Goal: Communication & Community: Answer question/provide support

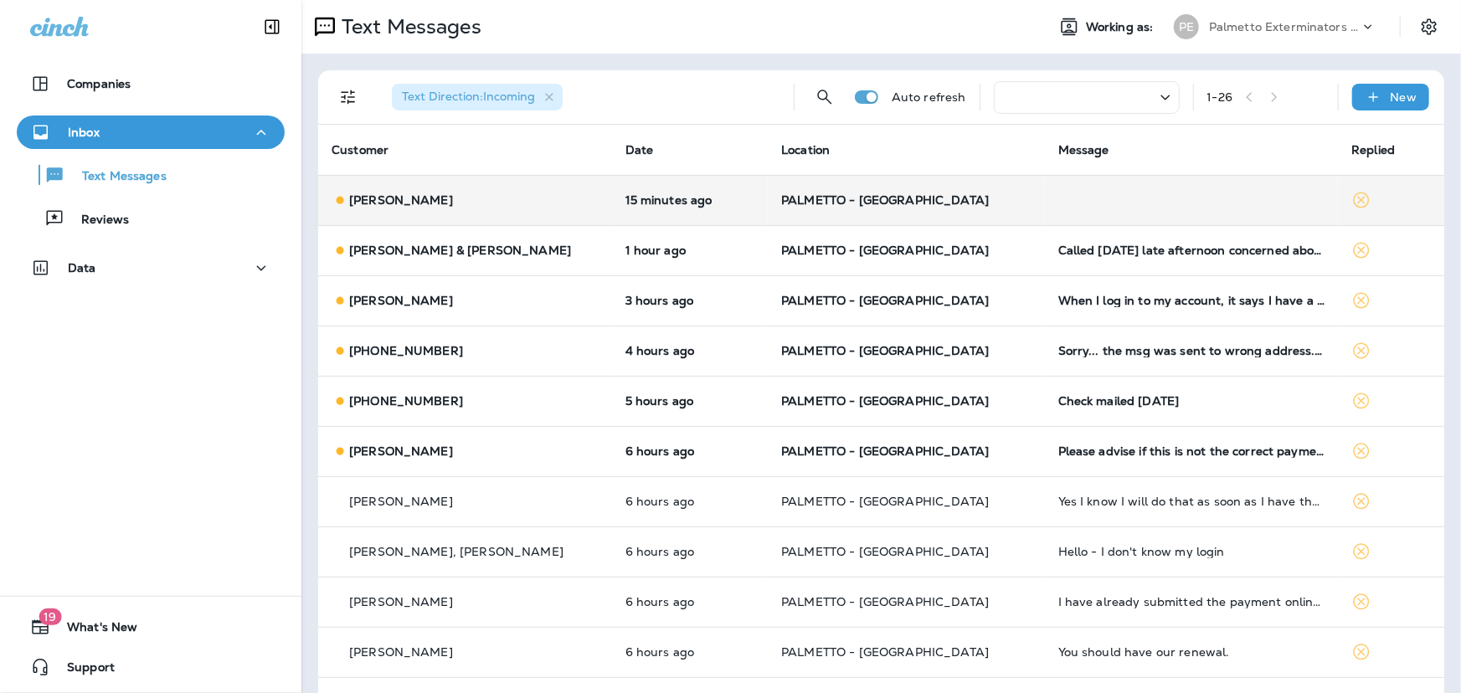
click at [523, 209] on td "[PERSON_NAME]" at bounding box center [465, 200] width 294 height 50
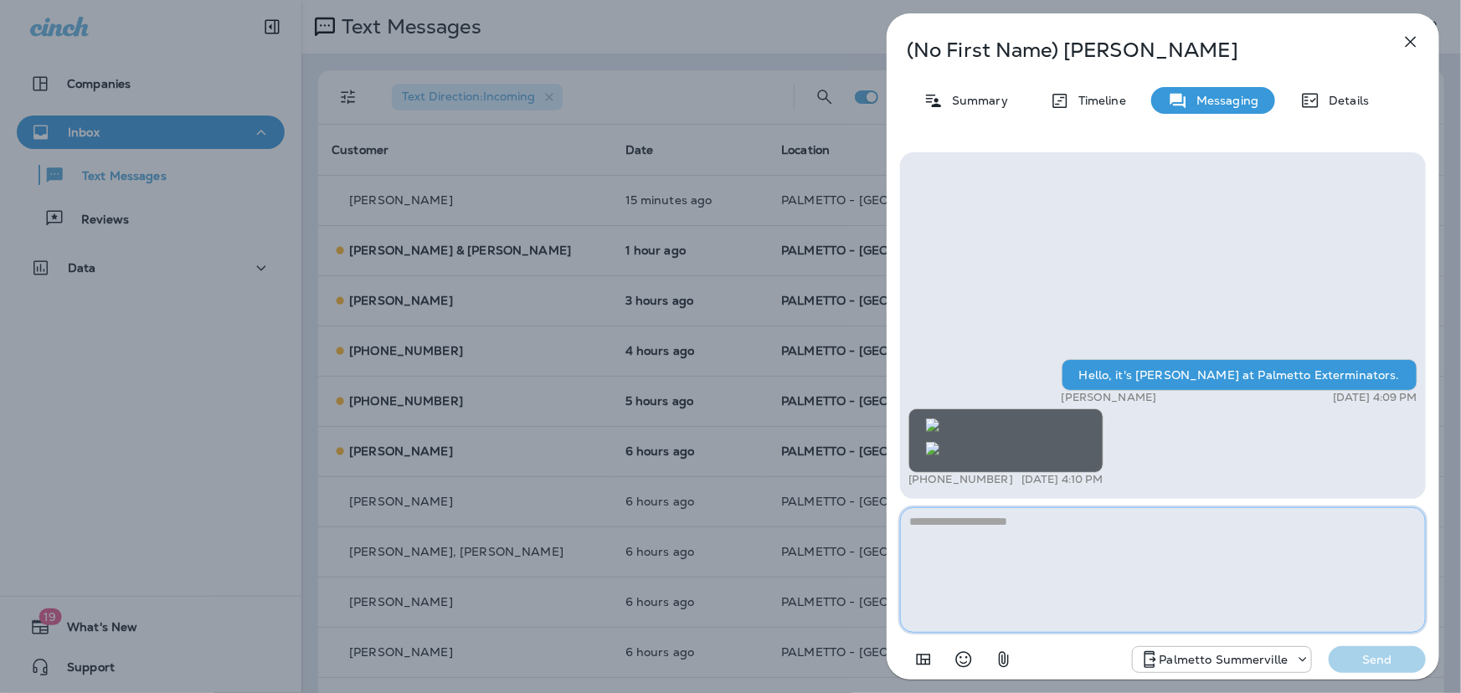
scroll to position [-249, 0]
click at [1410, 41] on icon "button" at bounding box center [1411, 42] width 11 height 11
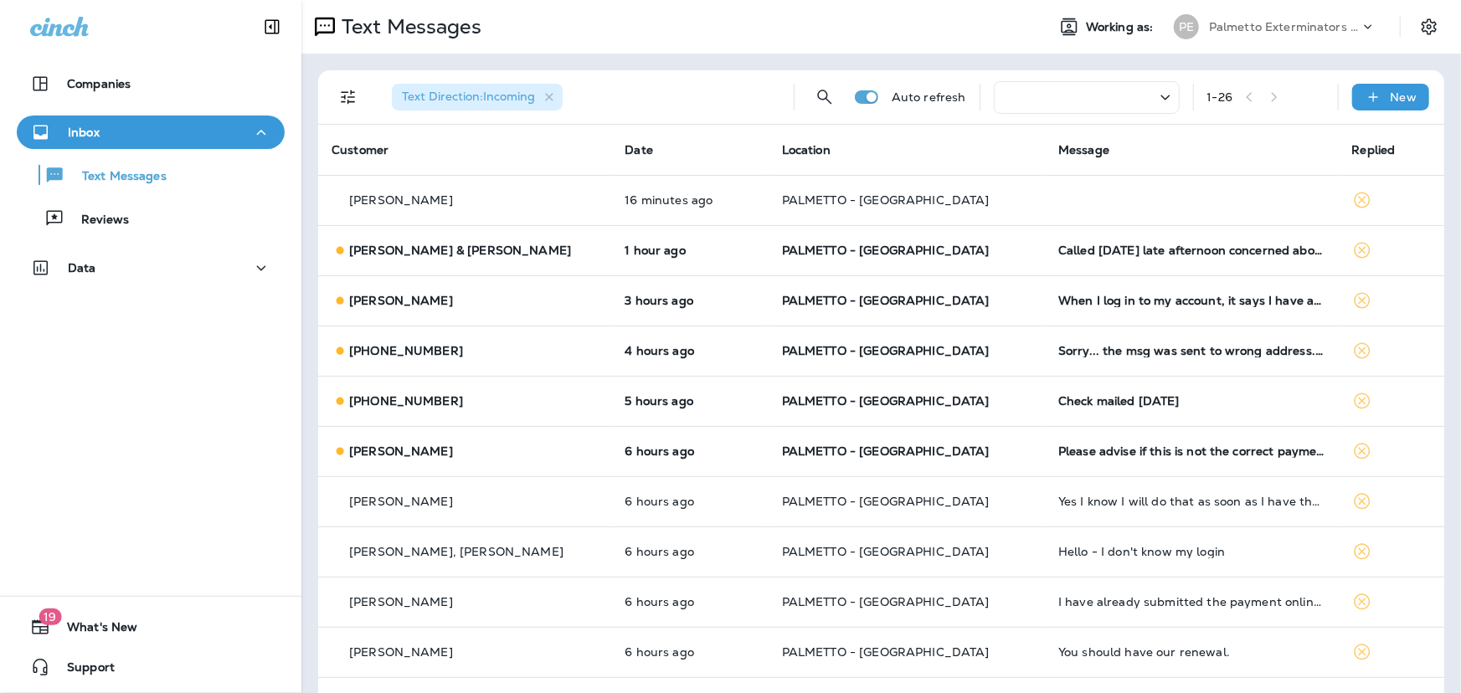
click at [825, 244] on span "PALMETTO - [GEOGRAPHIC_DATA]" at bounding box center [886, 250] width 208 height 15
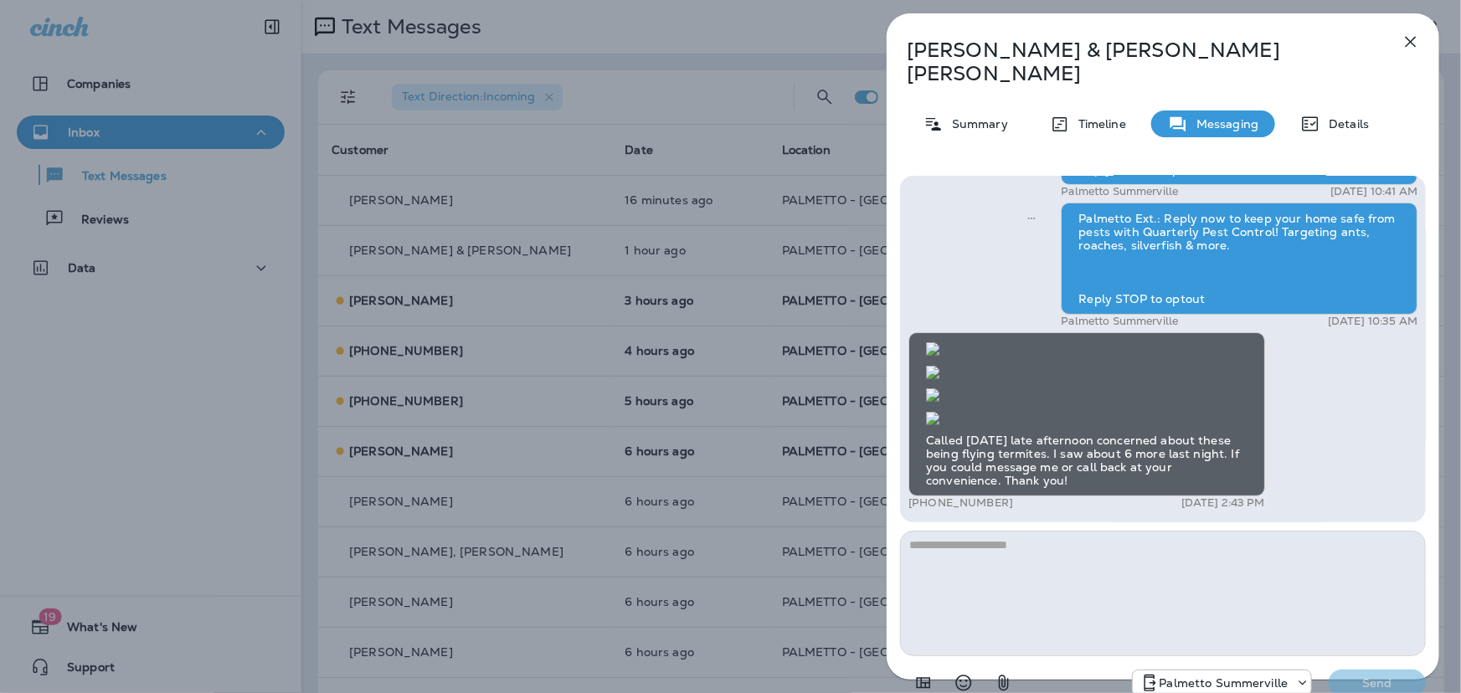
click at [1042, 531] on textarea at bounding box center [1163, 594] width 526 height 126
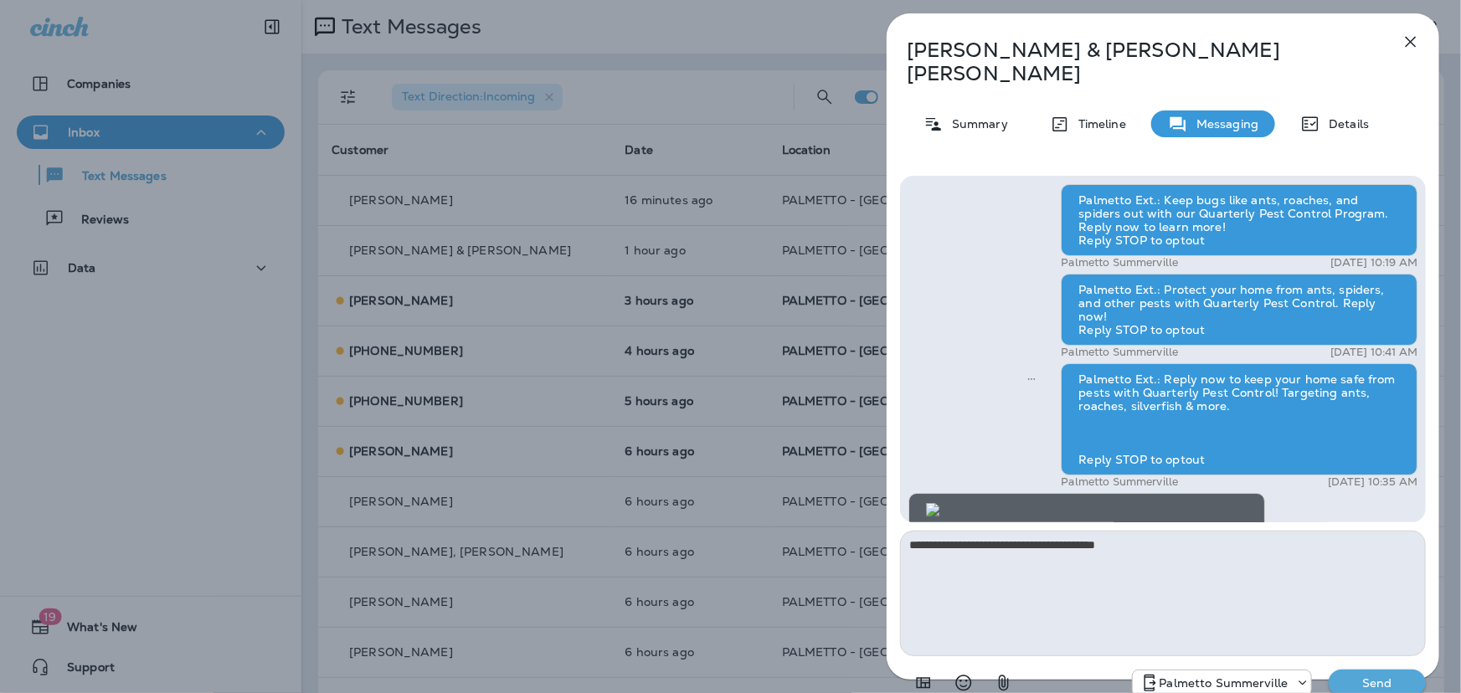
scroll to position [-456, 0]
type textarea "**********"
click at [1376, 670] on button "Send" at bounding box center [1377, 683] width 97 height 27
click at [1412, 44] on icon "button" at bounding box center [1411, 42] width 11 height 11
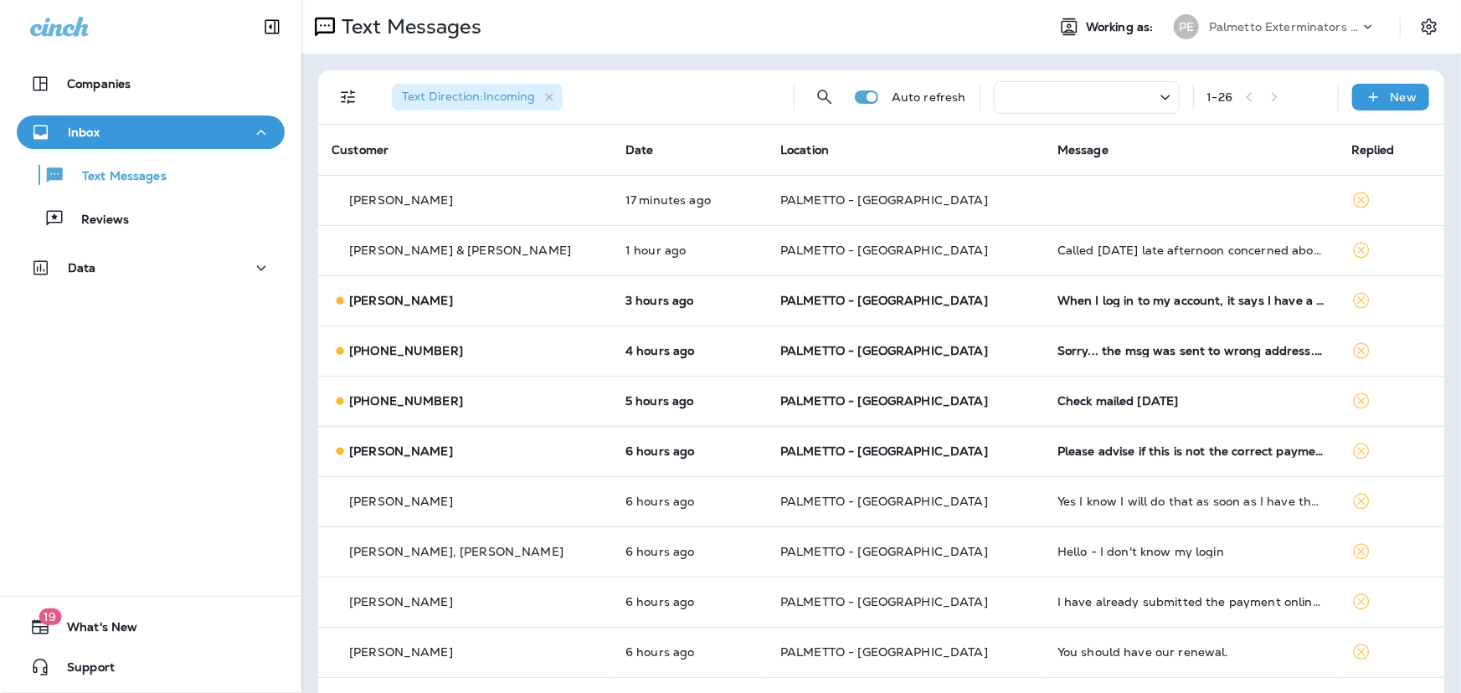
click at [736, 297] on td "3 hours ago" at bounding box center [689, 300] width 155 height 50
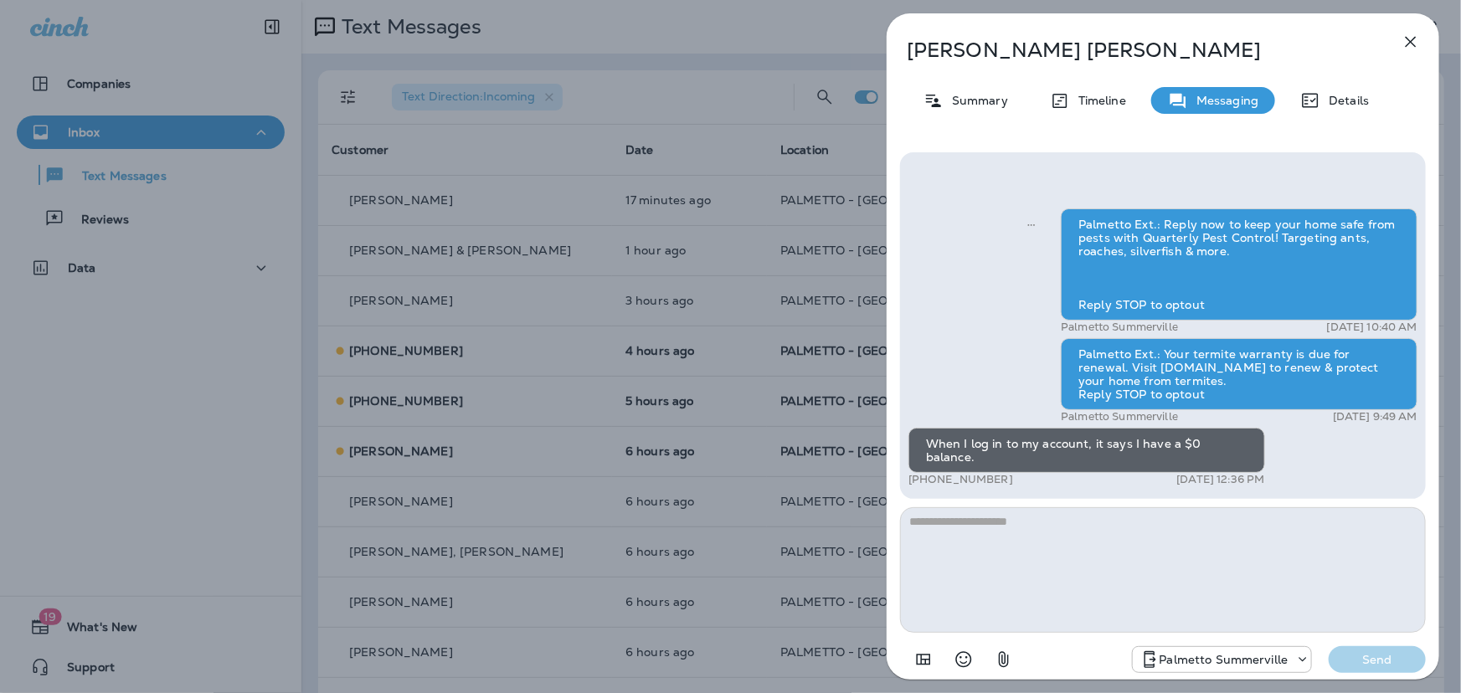
click at [1124, 539] on textarea at bounding box center [1163, 570] width 526 height 126
paste textarea "**********"
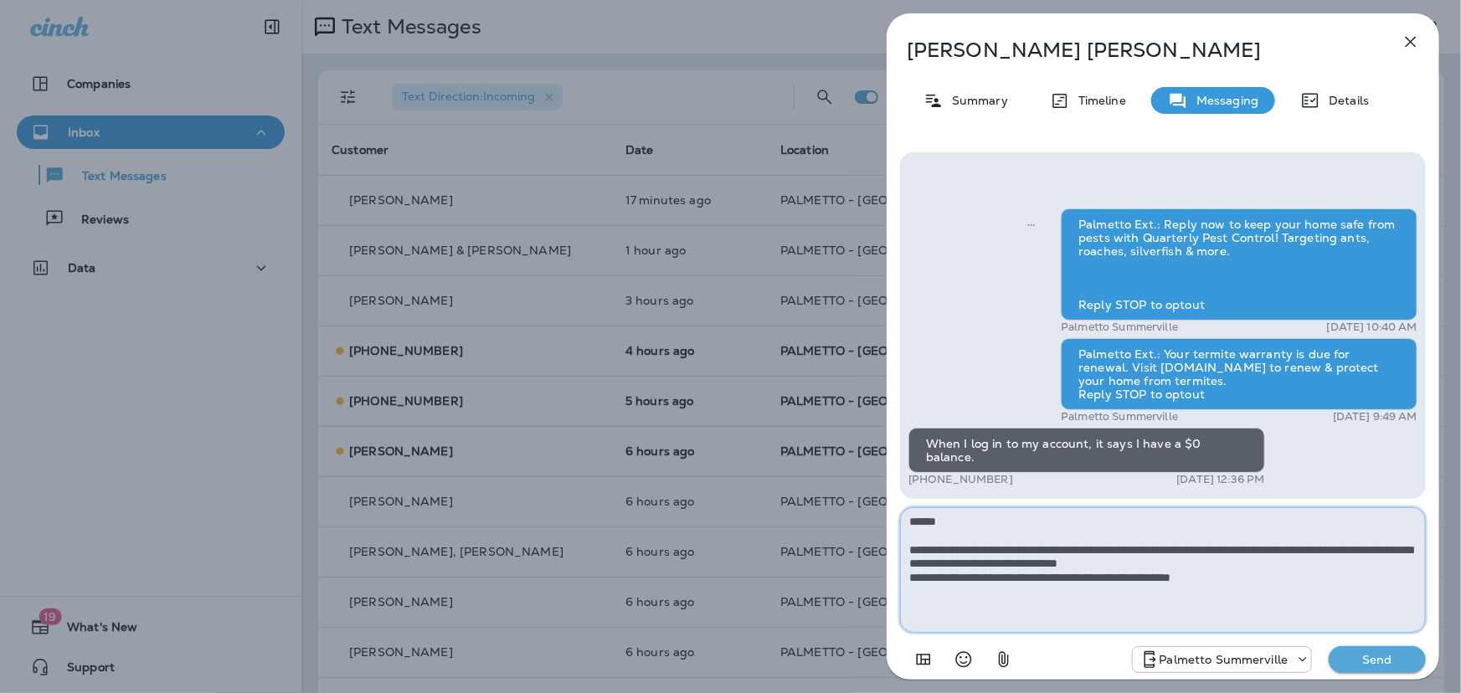
type textarea "**********"
click at [1371, 662] on p "Send" at bounding box center [1377, 659] width 70 height 15
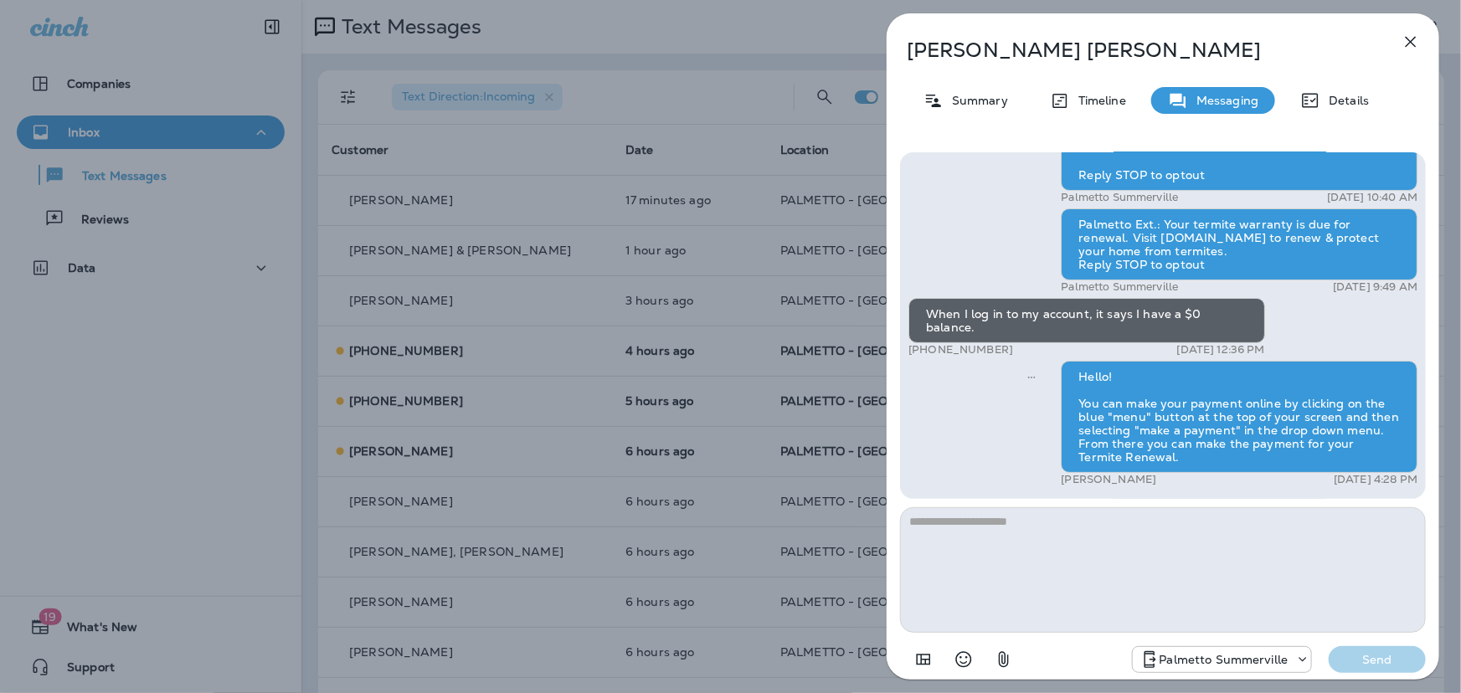
click at [1411, 39] on icon "button" at bounding box center [1411, 42] width 20 height 20
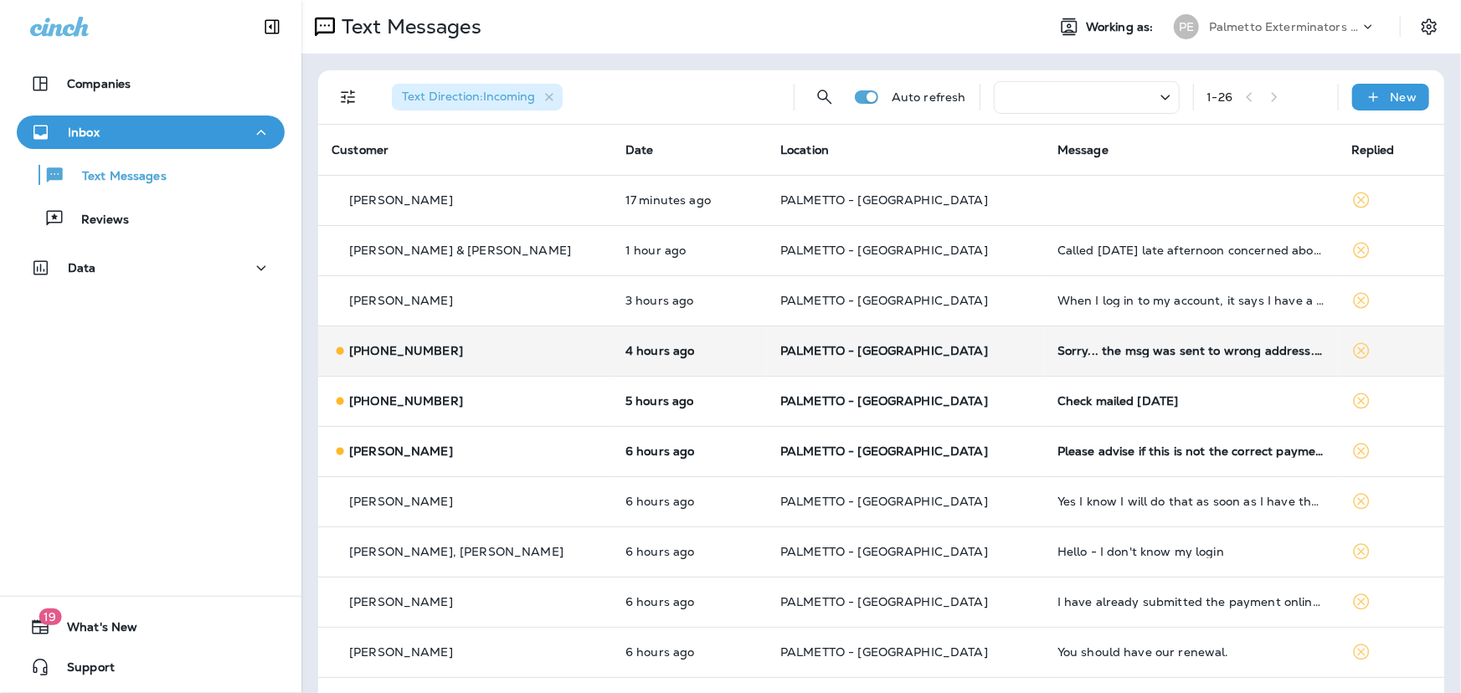
click at [1044, 359] on td "Sorry... the msg was sent to wrong address...and yes the mentioned credit card …" at bounding box center [1191, 351] width 294 height 50
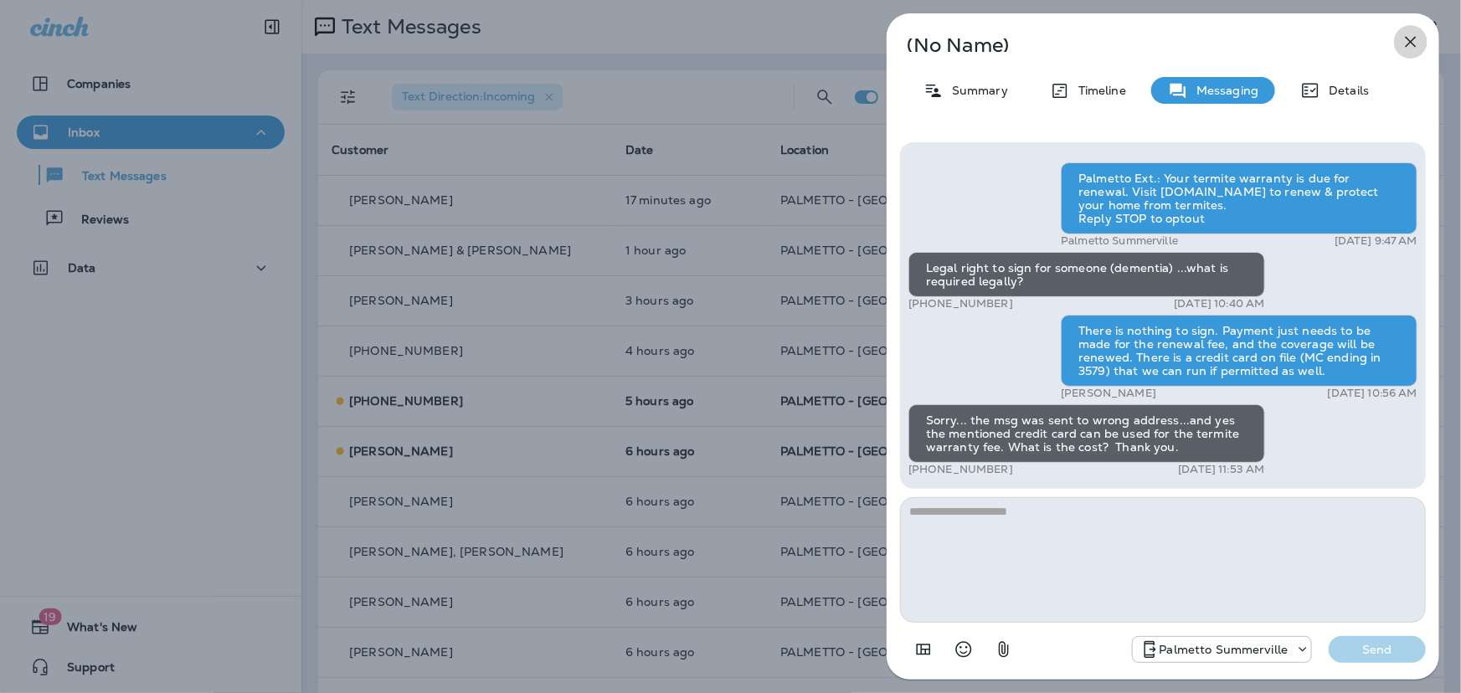
click at [1417, 39] on icon "button" at bounding box center [1411, 42] width 20 height 20
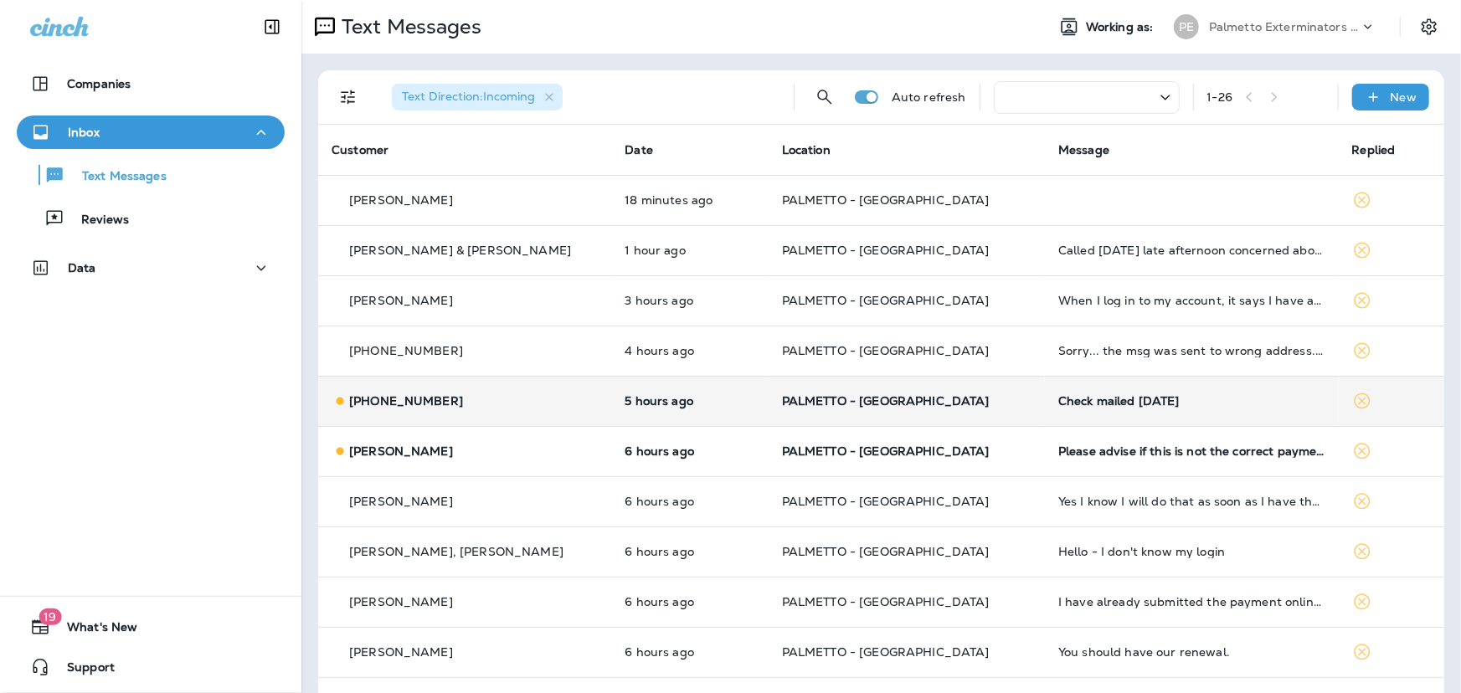
click at [1074, 402] on div "Check mailed [DATE]" at bounding box center [1191, 400] width 266 height 13
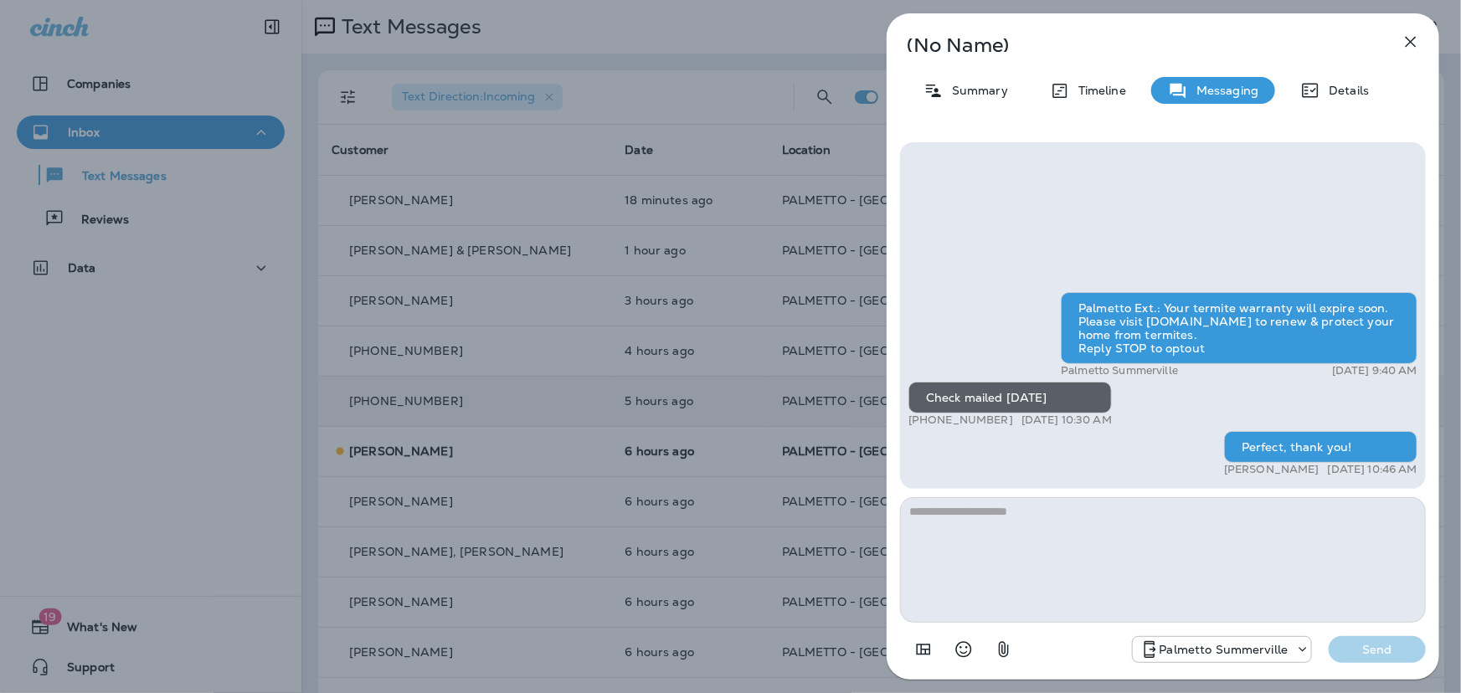
click at [1415, 44] on icon "button" at bounding box center [1411, 42] width 20 height 20
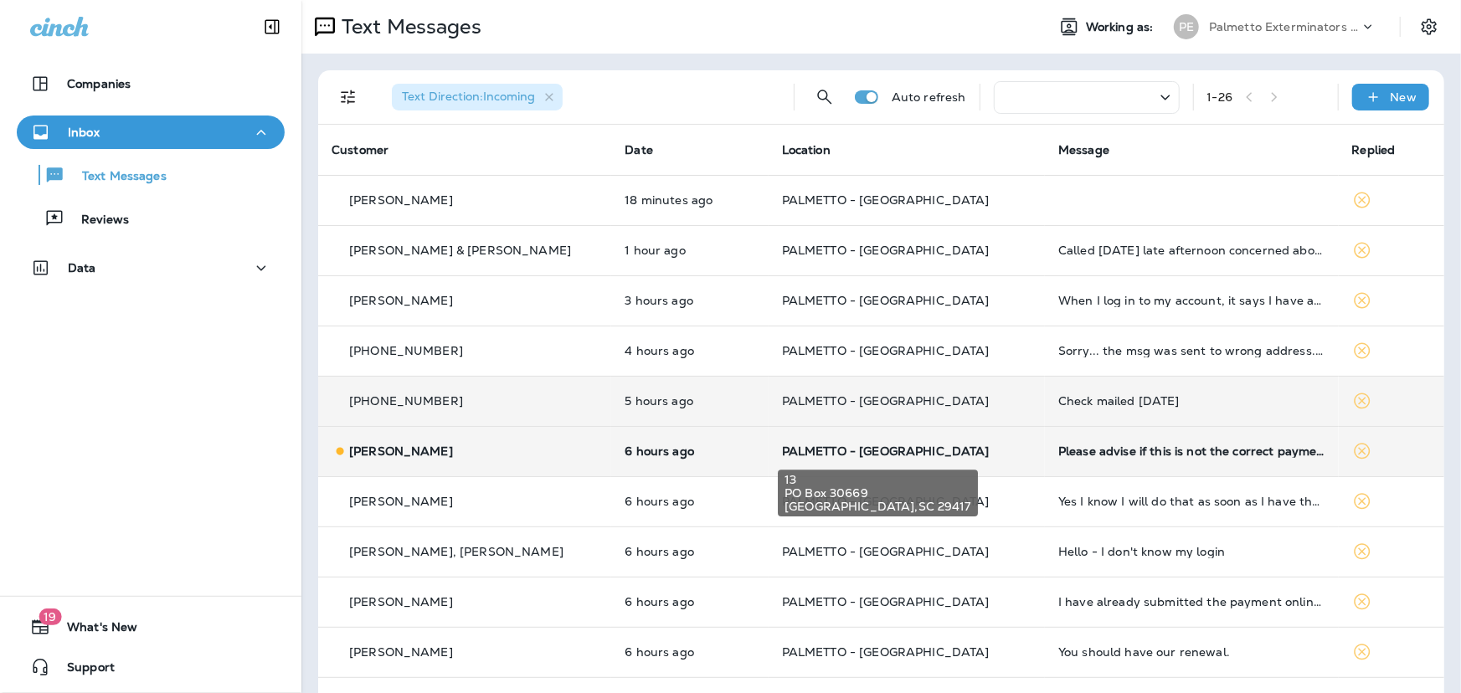
click at [914, 452] on span "PALMETTO - [GEOGRAPHIC_DATA]" at bounding box center [886, 451] width 208 height 15
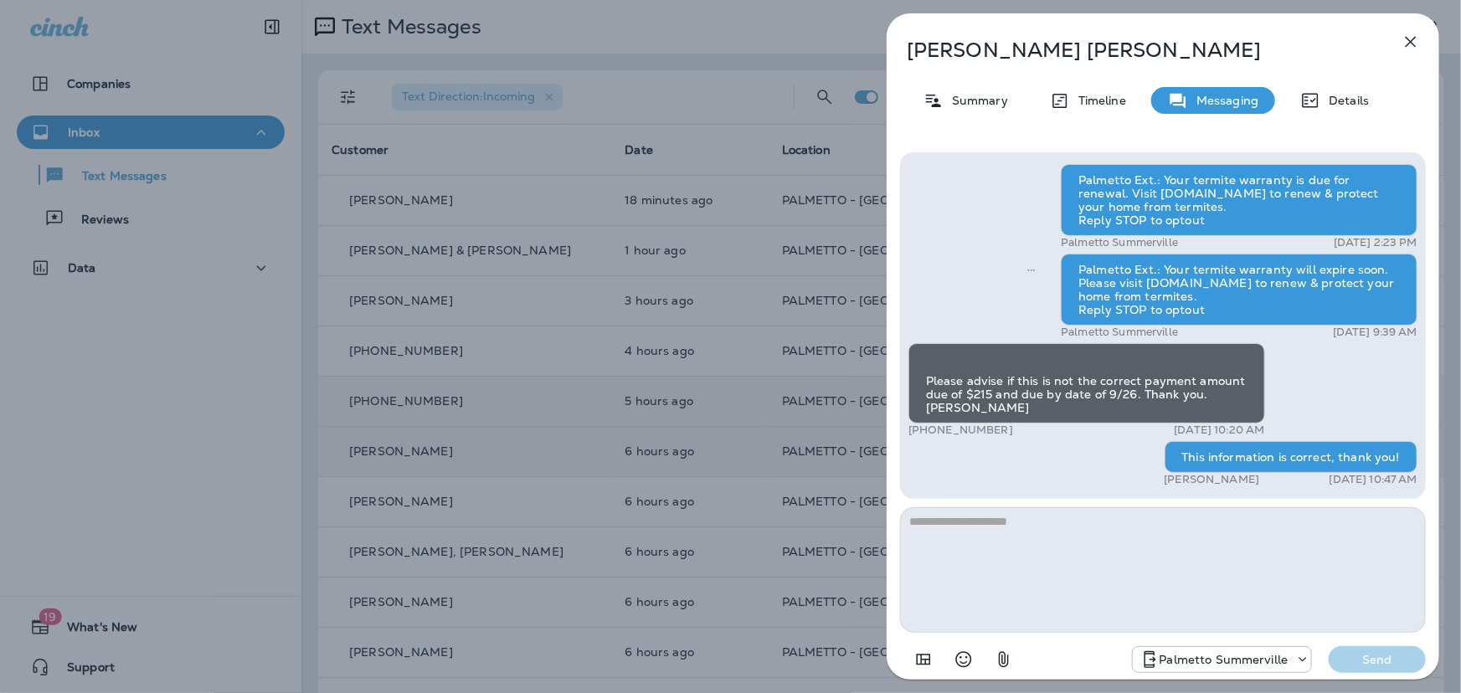
scroll to position [-407, 0]
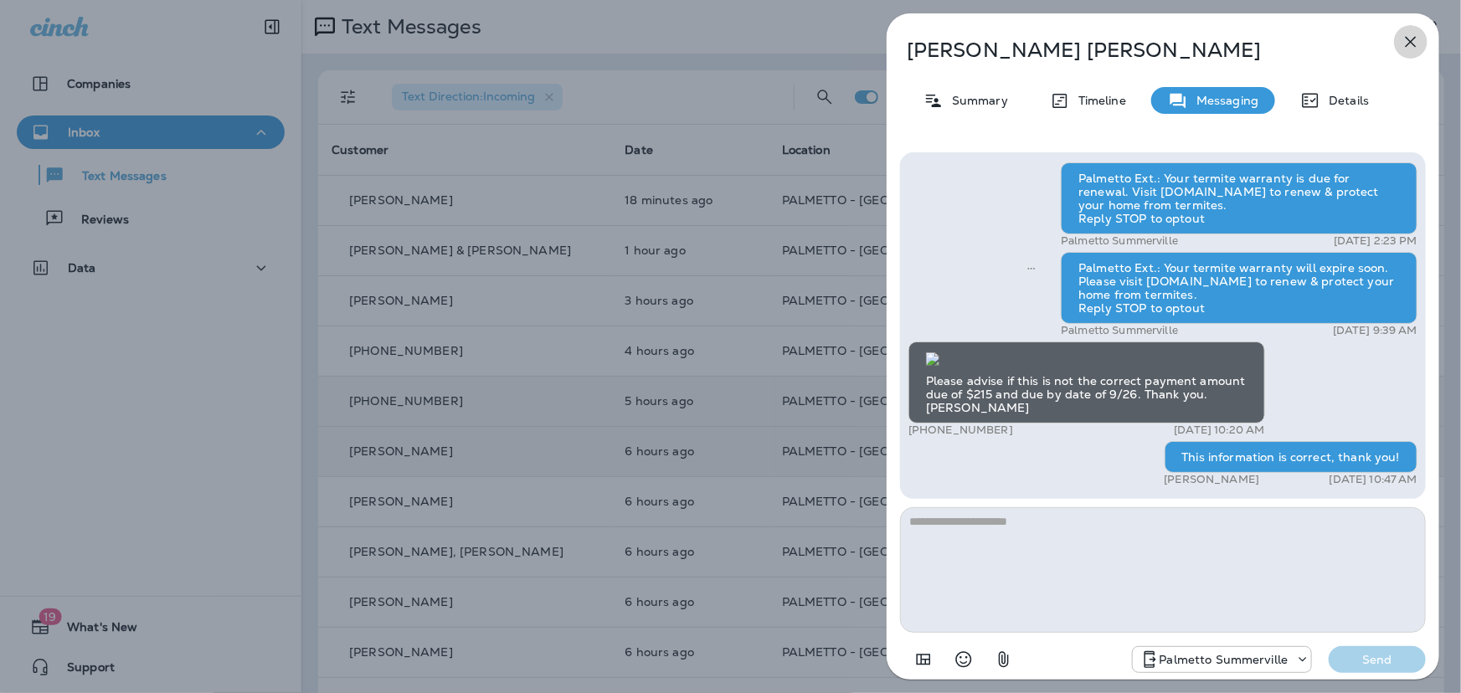
click at [1408, 40] on icon "button" at bounding box center [1411, 42] width 11 height 11
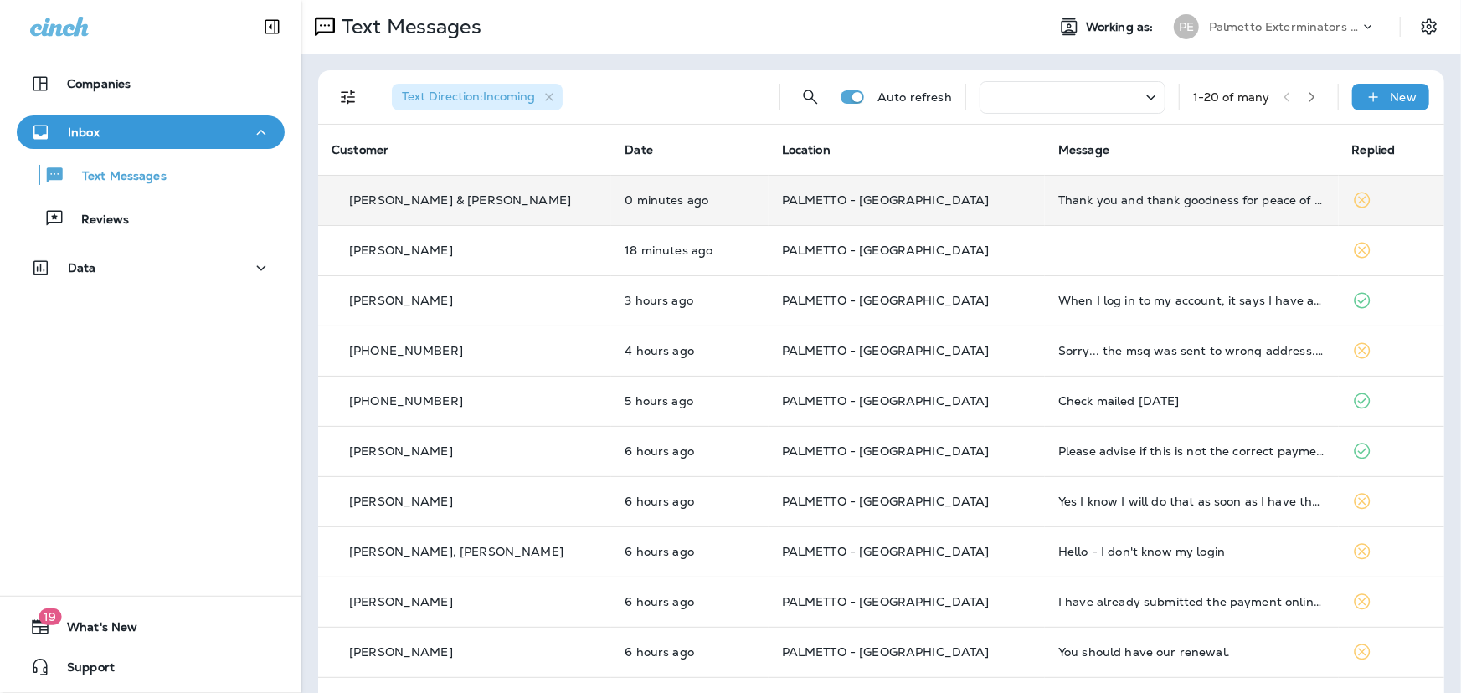
click at [912, 188] on td "PALMETTO - [GEOGRAPHIC_DATA]" at bounding box center [907, 200] width 276 height 50
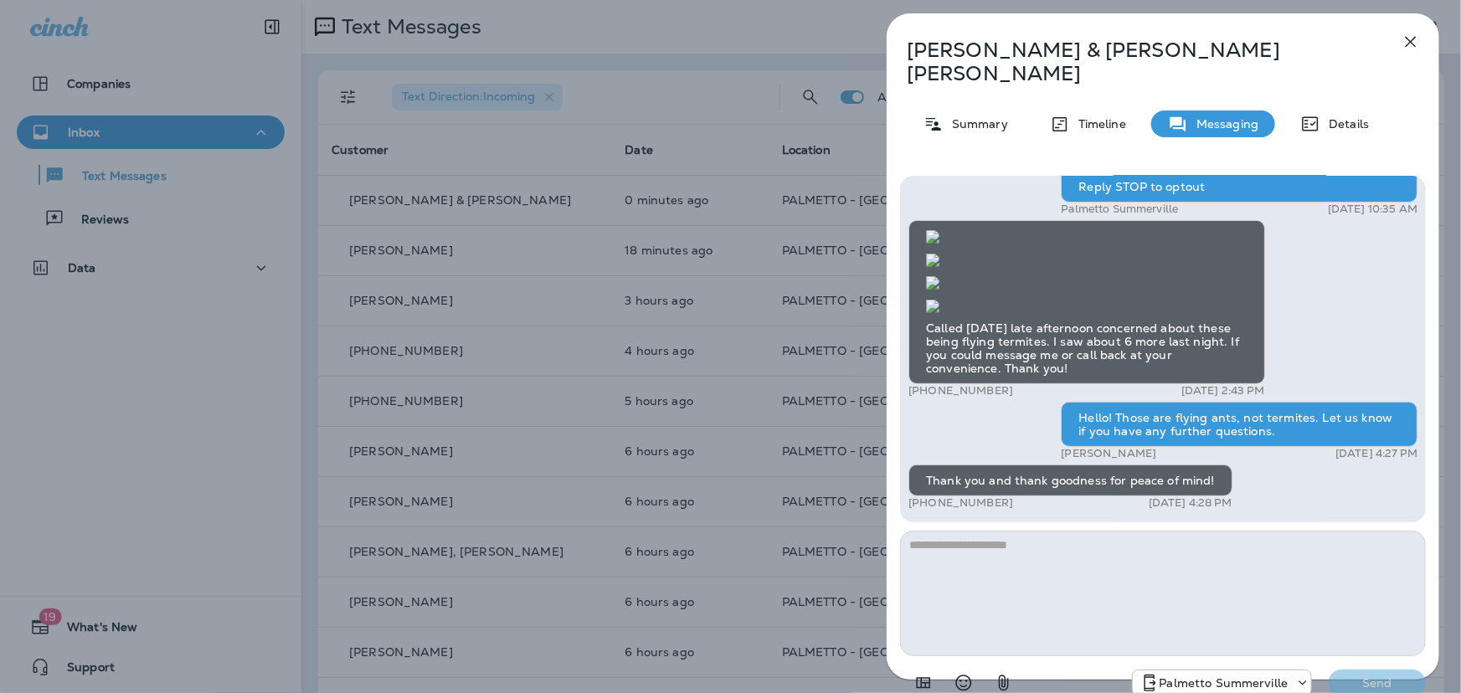
click at [1402, 41] on icon "button" at bounding box center [1411, 42] width 20 height 20
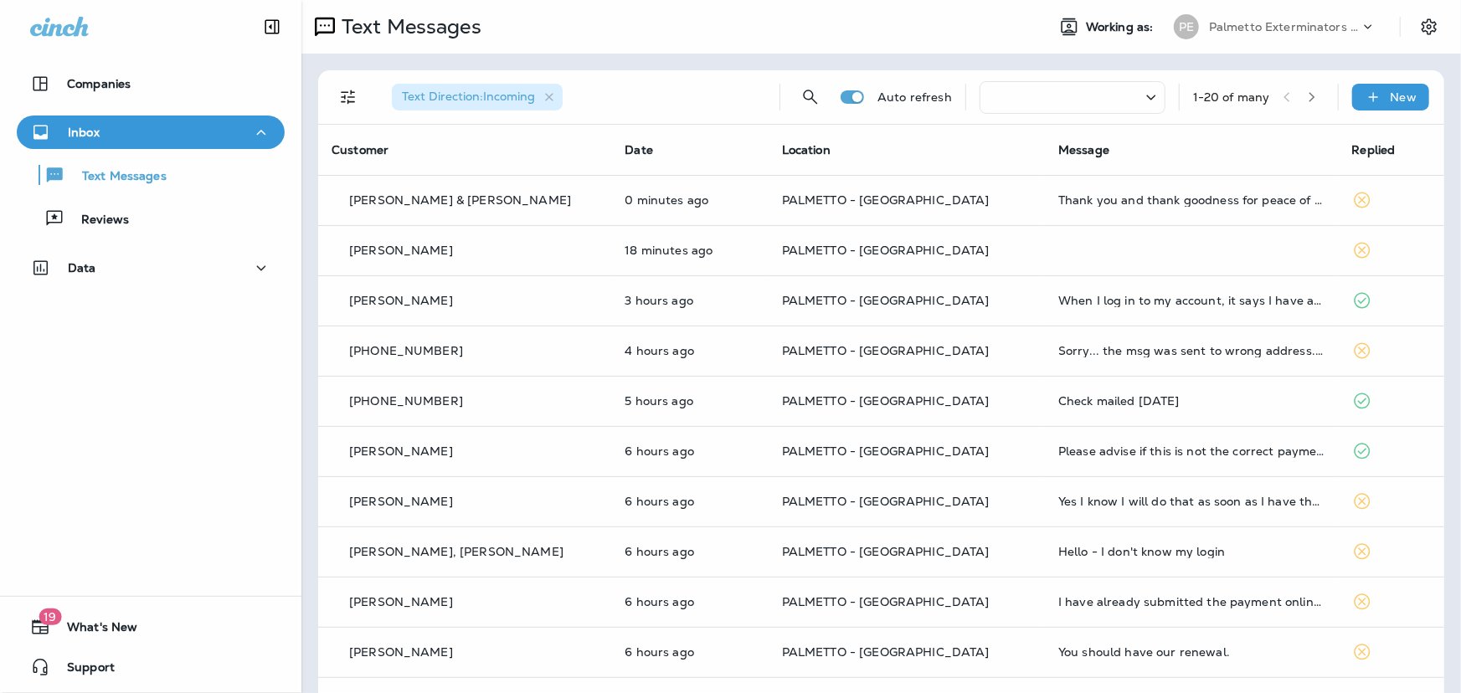
click at [807, 247] on div at bounding box center [730, 346] width 1461 height 693
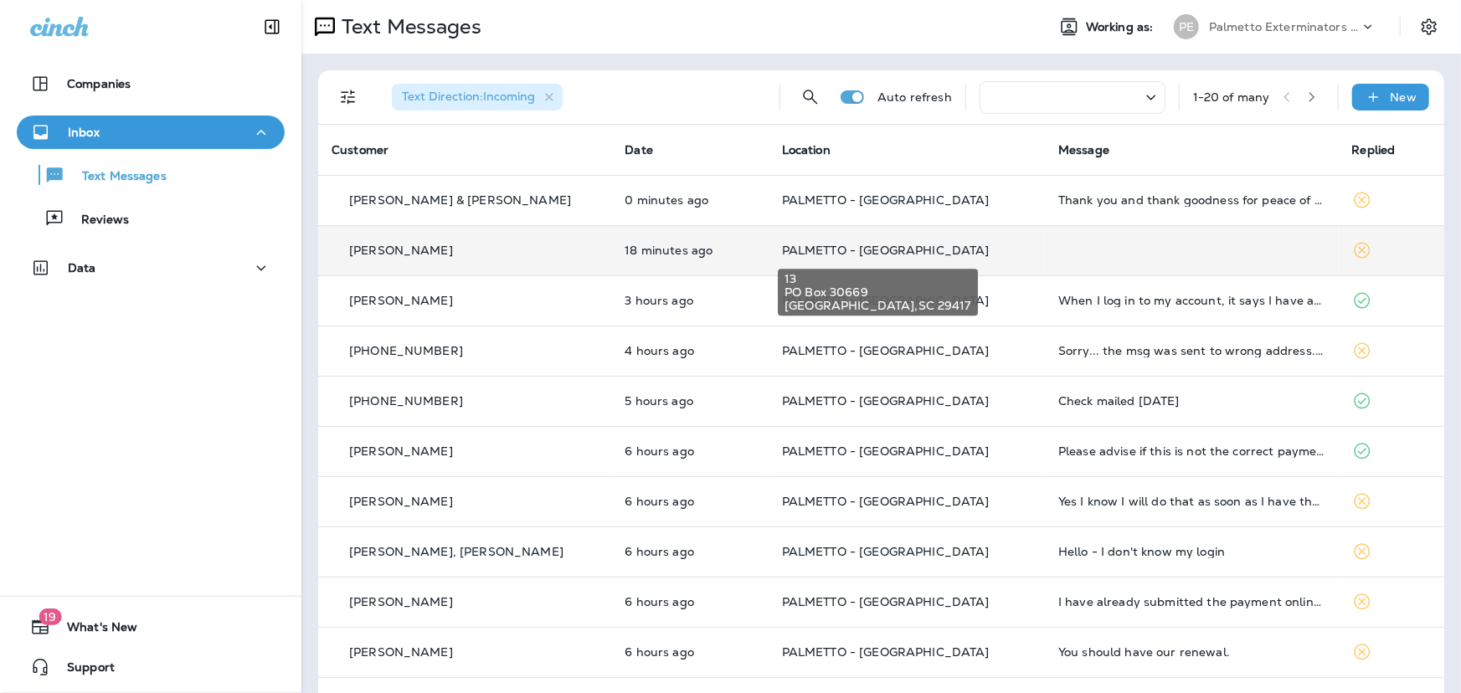
click at [807, 248] on span "PALMETTO - [GEOGRAPHIC_DATA]" at bounding box center [886, 250] width 208 height 15
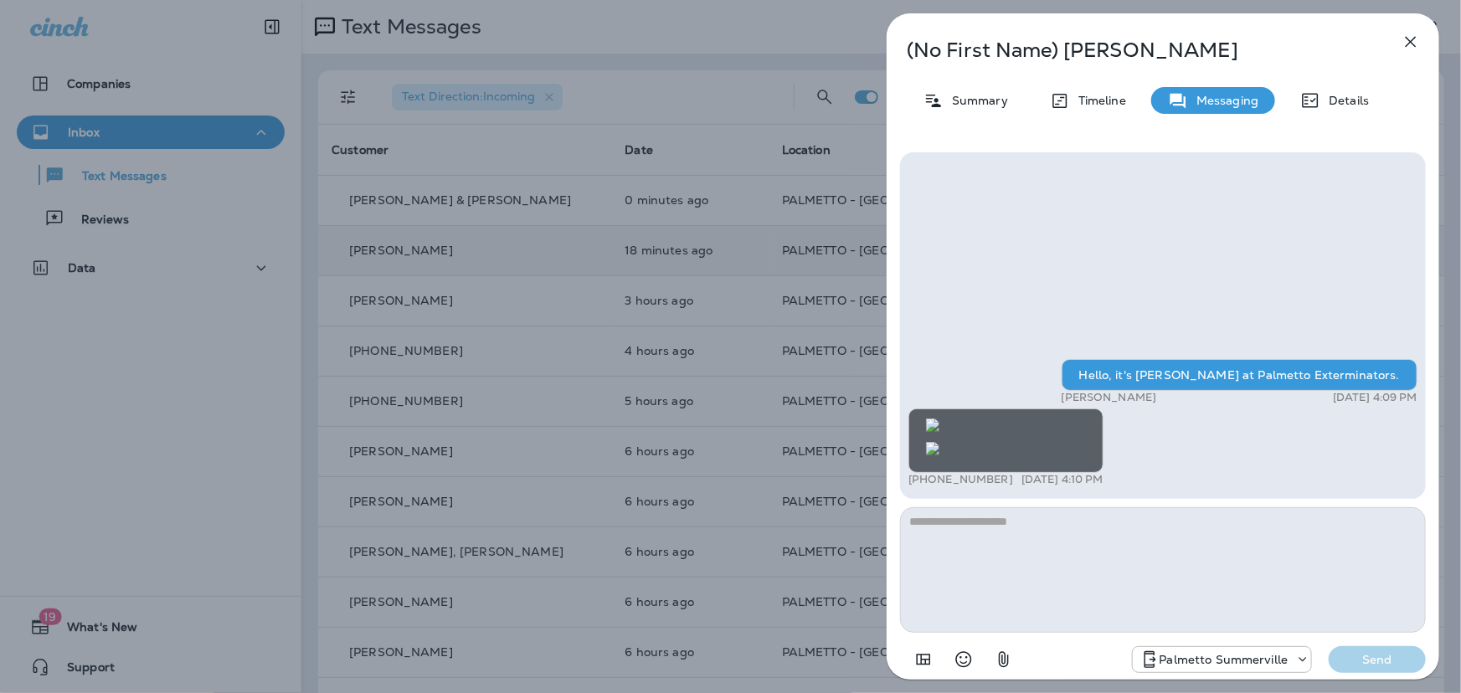
drag, startPoint x: 1008, startPoint y: 480, endPoint x: 924, endPoint y: 484, distance: 83.8
click at [924, 484] on div "+1 (843) 909-4478 Aug 13, 2025 4:10 PM" at bounding box center [1005, 479] width 195 height 13
copy p "843) 909-4478"
click at [1407, 44] on icon "button" at bounding box center [1411, 42] width 11 height 11
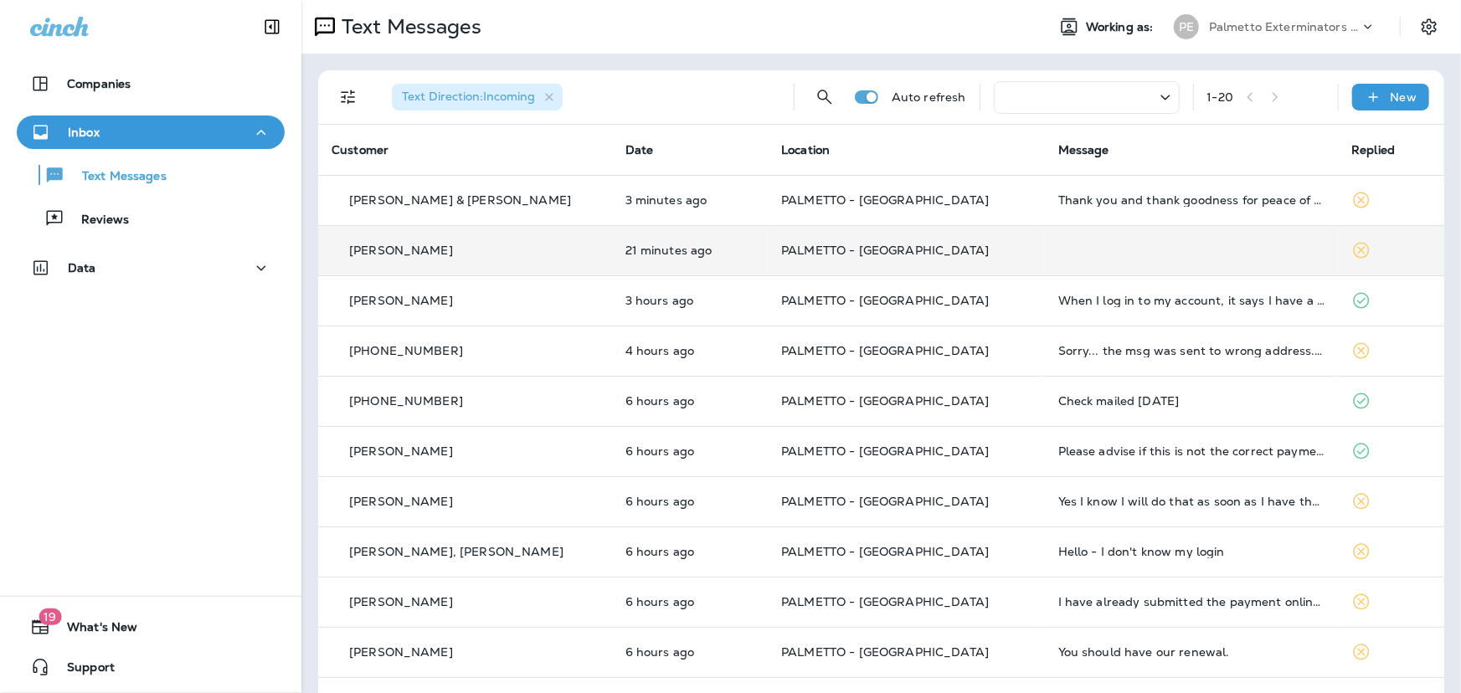
click at [990, 251] on td "PALMETTO - [GEOGRAPHIC_DATA]" at bounding box center [906, 250] width 277 height 50
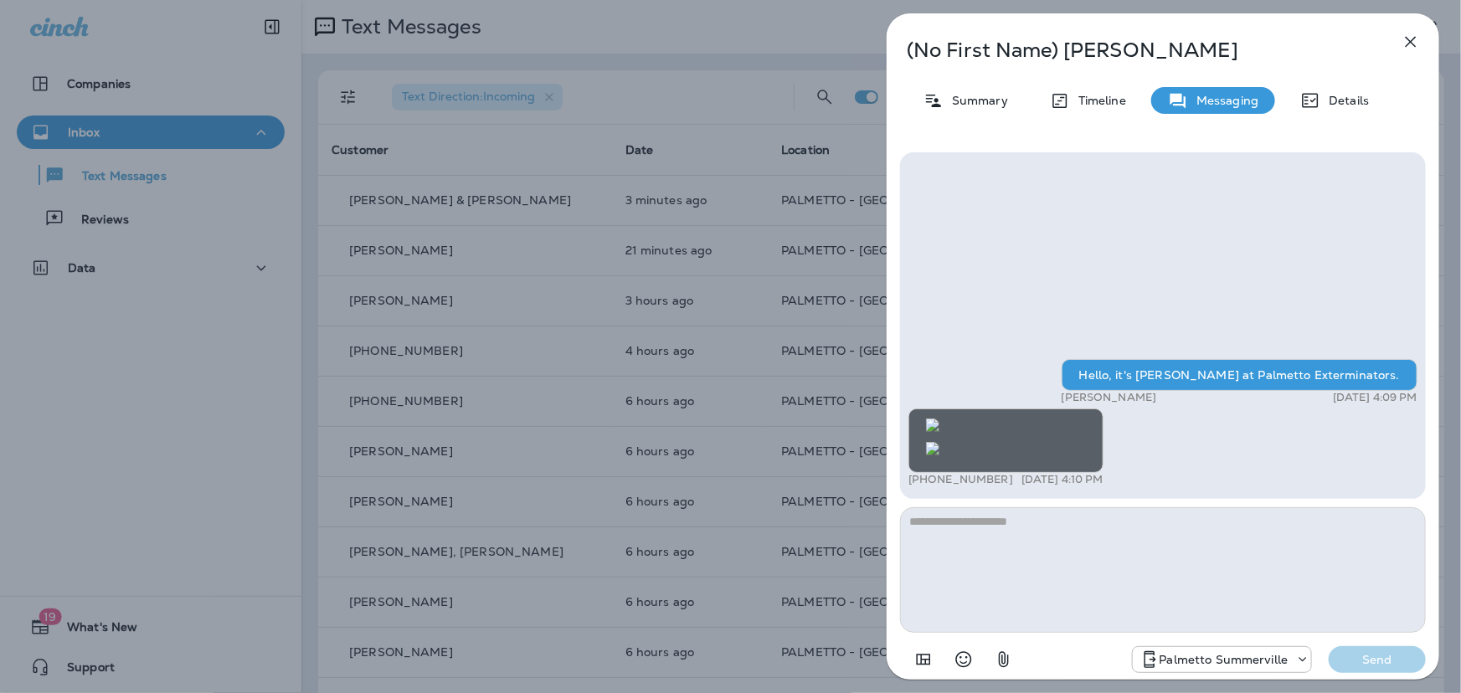
drag, startPoint x: 1416, startPoint y: 34, endPoint x: 1407, endPoint y: 44, distance: 13.1
click at [1415, 35] on icon "button" at bounding box center [1411, 42] width 20 height 20
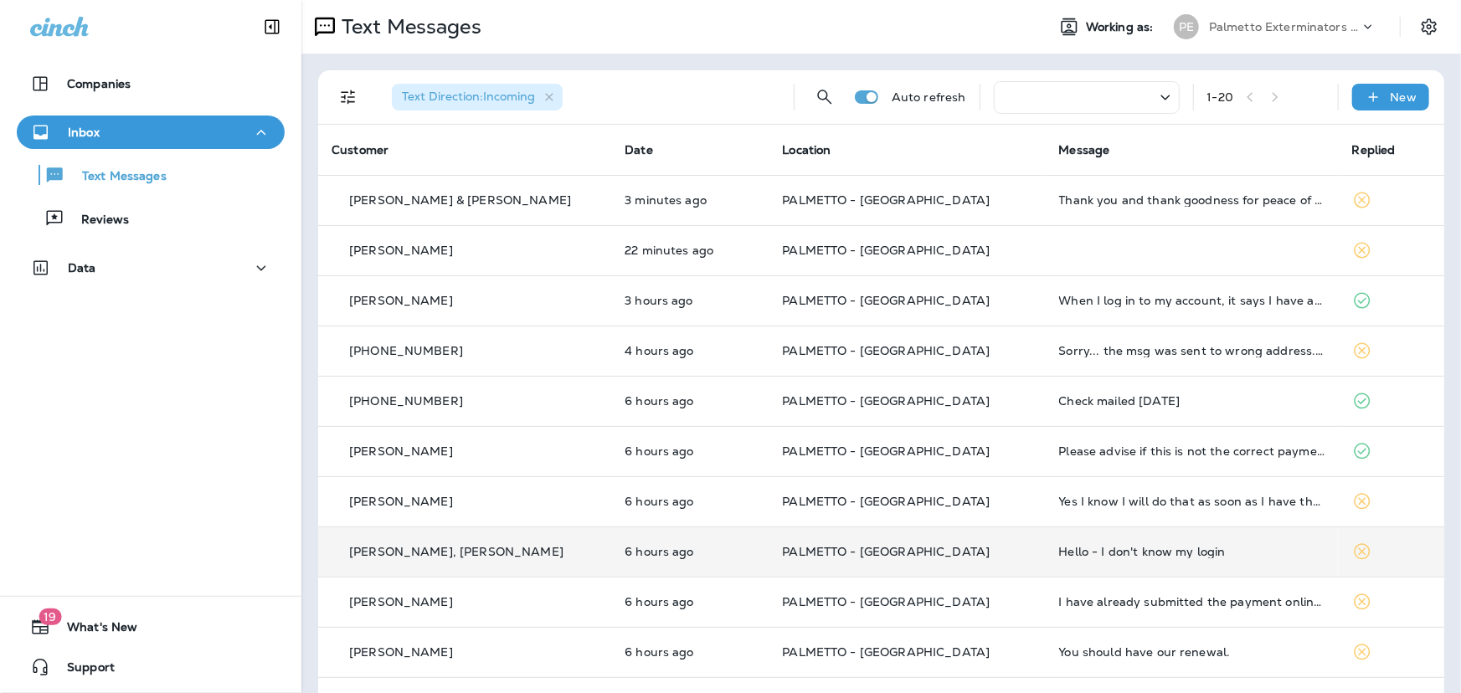
click at [958, 553] on p "PALMETTO - [GEOGRAPHIC_DATA]" at bounding box center [906, 551] width 249 height 13
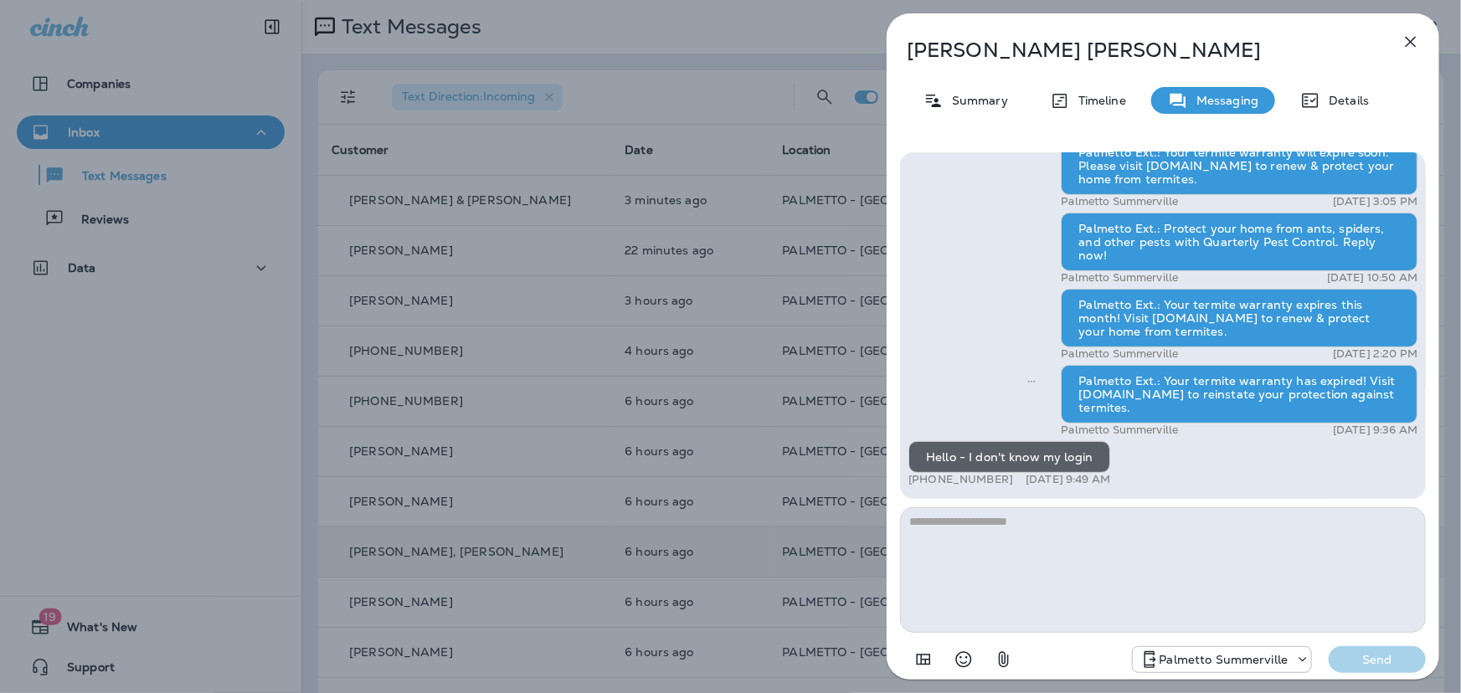
click at [1410, 34] on icon "button" at bounding box center [1411, 42] width 20 height 20
